Goal: Check status: Check status

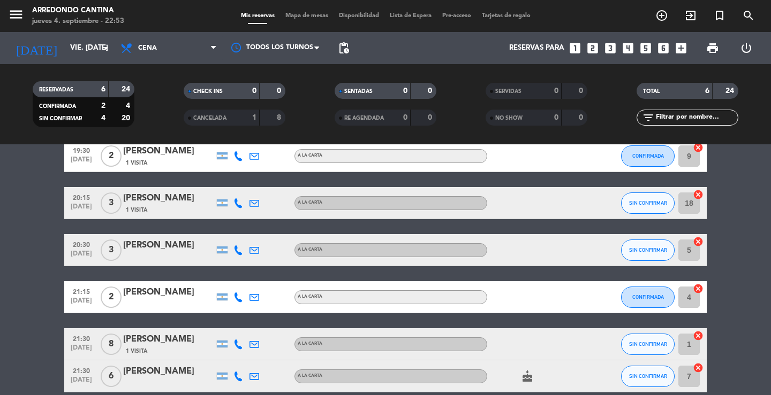
scroll to position [104, 0]
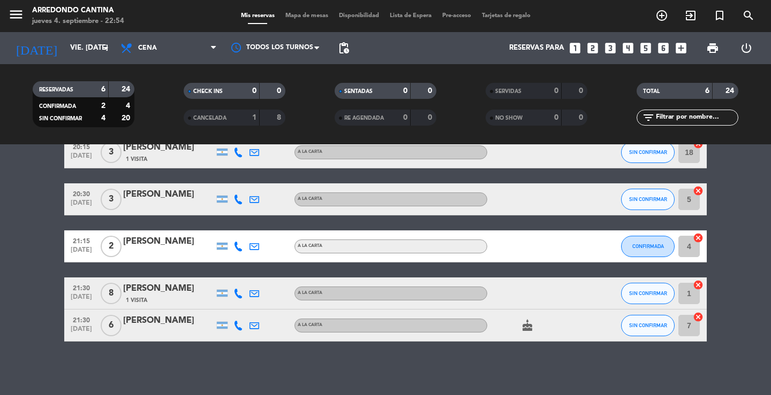
click at [193, 195] on div "[PERSON_NAME]" at bounding box center [168, 195] width 91 height 14
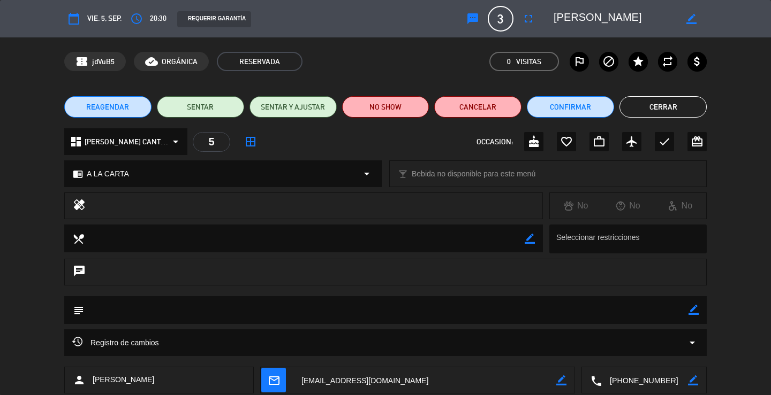
click at [668, 17] on textarea at bounding box center [614, 18] width 123 height 19
drag, startPoint x: 672, startPoint y: 19, endPoint x: 703, endPoint y: 14, distance: 31.3
click at [703, 14] on div "border_color" at bounding box center [626, 18] width 161 height 19
click at [682, 14] on div "border_color" at bounding box center [691, 18] width 31 height 19
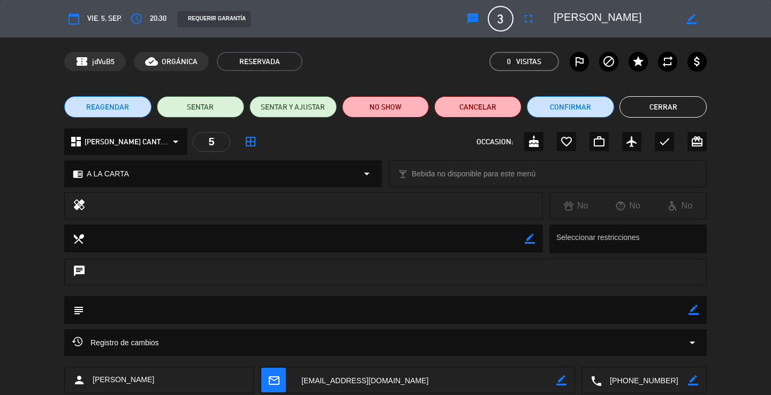
click at [674, 17] on textarea at bounding box center [614, 18] width 123 height 19
click at [658, 104] on button "Cerrar" at bounding box center [662, 106] width 87 height 21
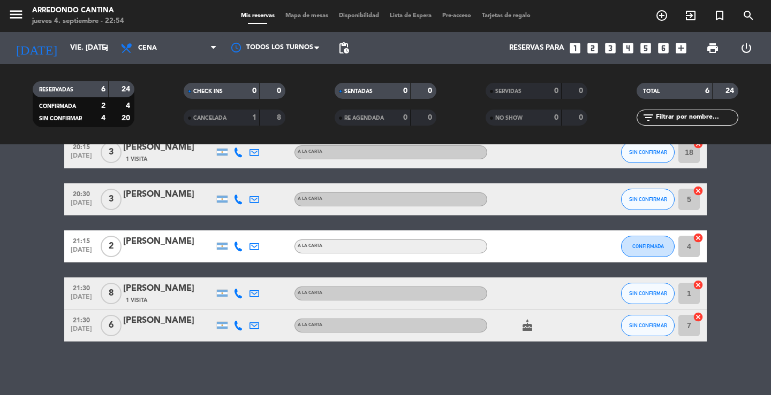
scroll to position [0, 0]
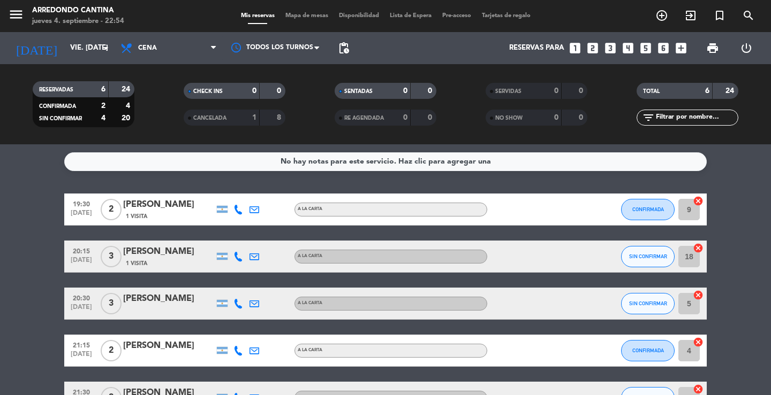
click at [202, 195] on div "19:30 [DATE] 2 [PERSON_NAME] 1 Visita A LA CARTA CONFIRMADA 9 cancel" at bounding box center [385, 210] width 642 height 32
click at [191, 209] on div "[PERSON_NAME]" at bounding box center [168, 205] width 91 height 14
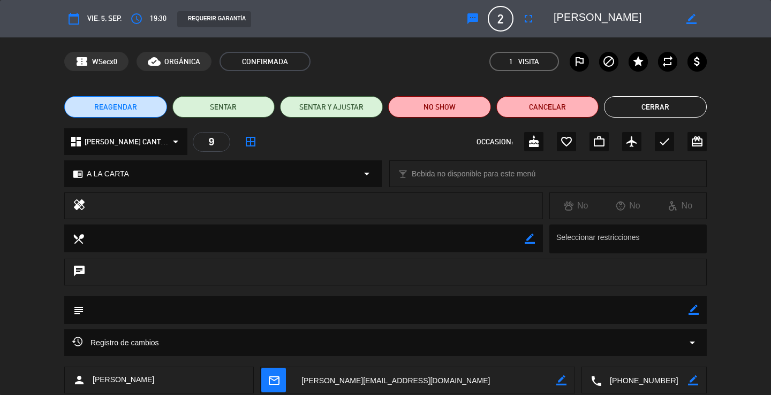
click at [663, 115] on button "Cerrar" at bounding box center [655, 106] width 103 height 21
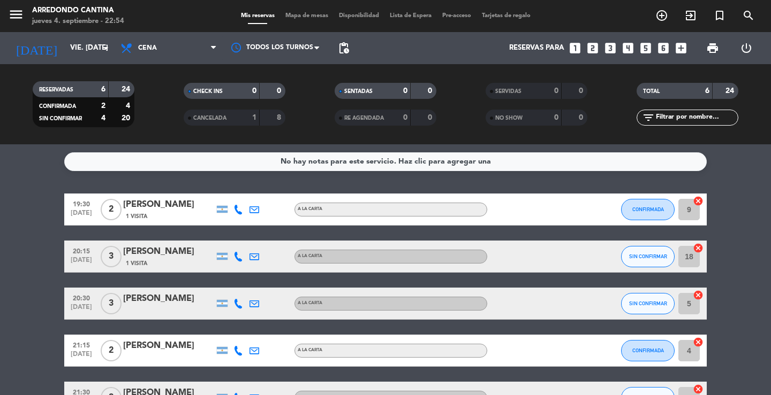
click at [657, 127] on div "TOTAL 6 24 filter_list" at bounding box center [687, 104] width 151 height 59
